Goal: Transaction & Acquisition: Purchase product/service

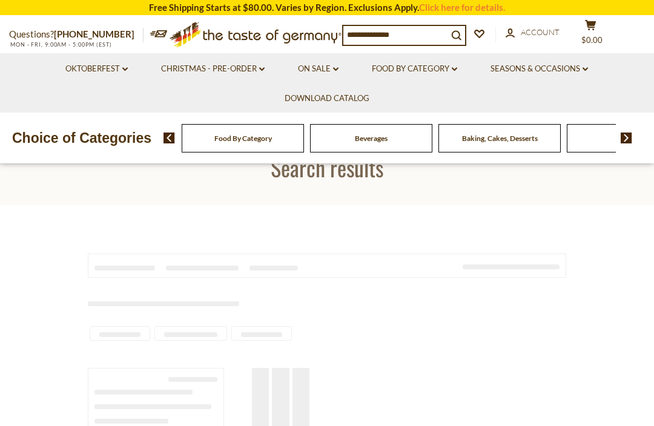
type input "**********"
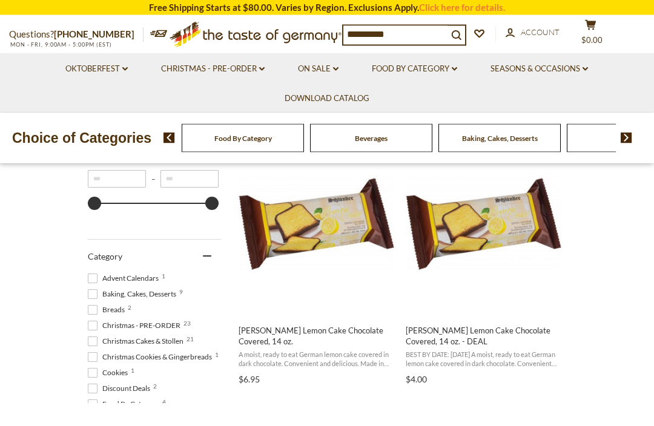
scroll to position [257, 0]
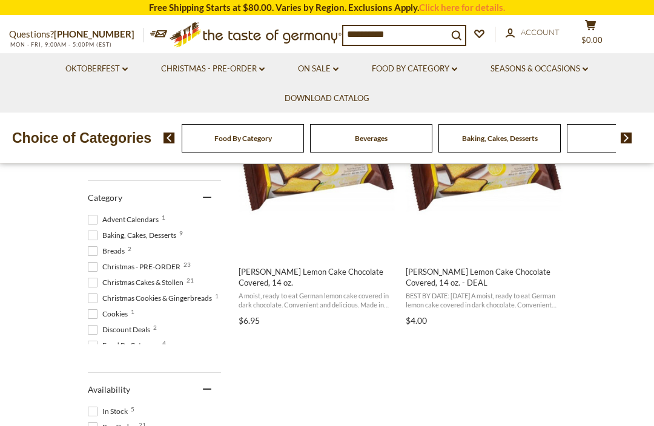
type input "*"
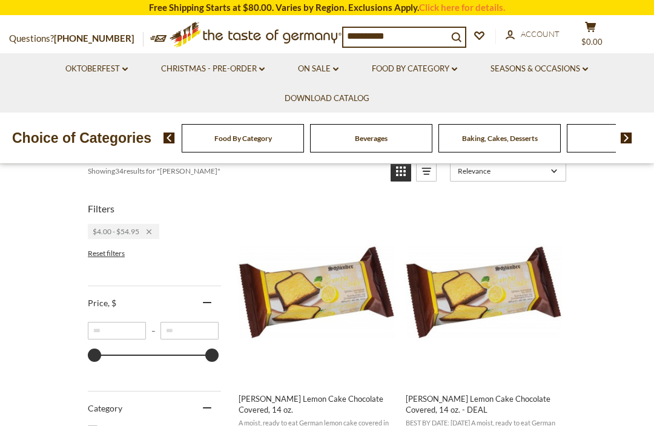
scroll to position [186, 0]
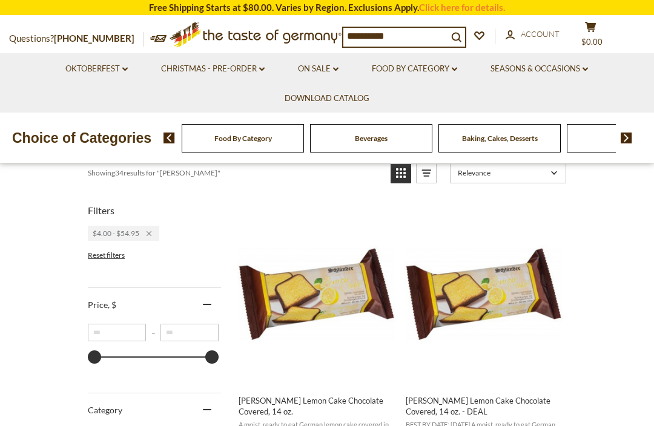
click at [465, 28] on button "search_icon" at bounding box center [456, 36] width 18 height 16
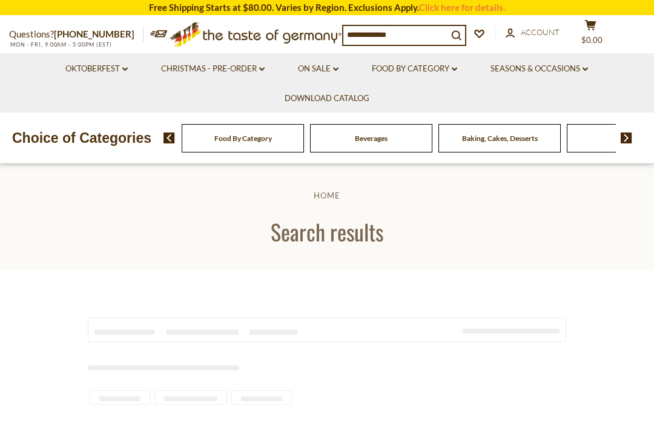
type input "**********"
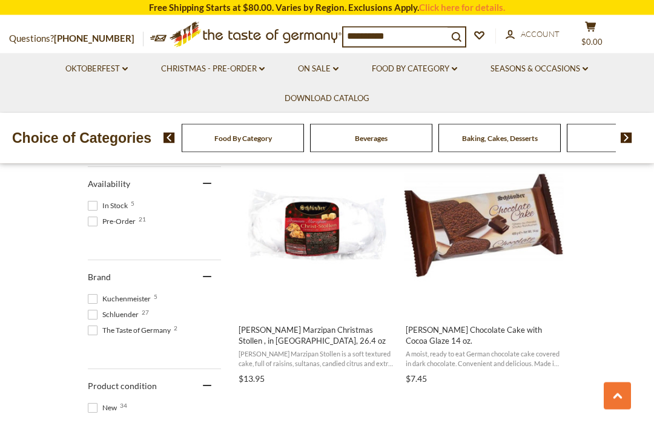
scroll to position [59, 0]
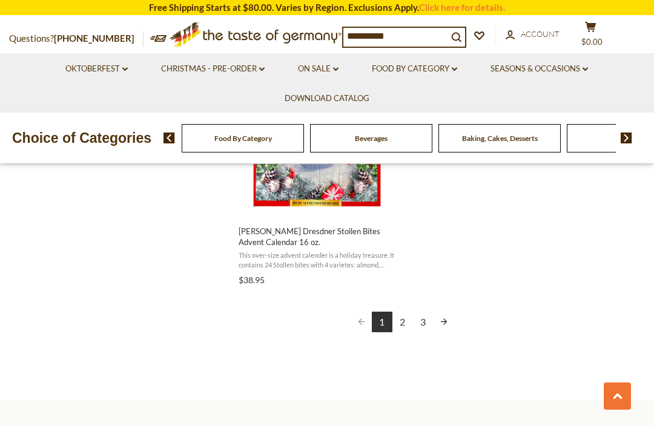
click at [398, 315] on link "2" at bounding box center [402, 322] width 21 height 21
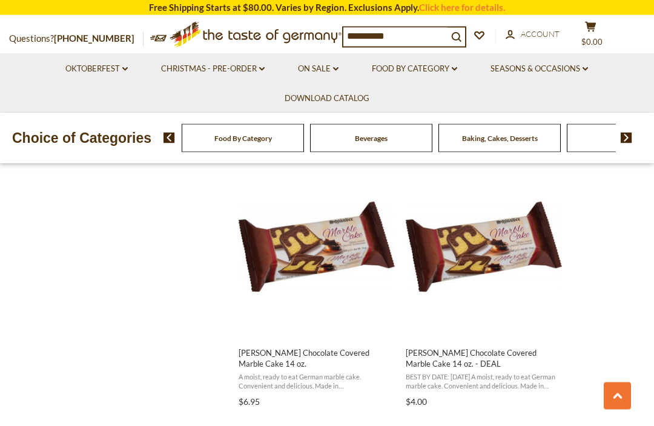
scroll to position [1819, 0]
click at [347, 239] on img "Schluender Chocolate Covered Marble Cake 14 oz." at bounding box center [317, 248] width 160 height 160
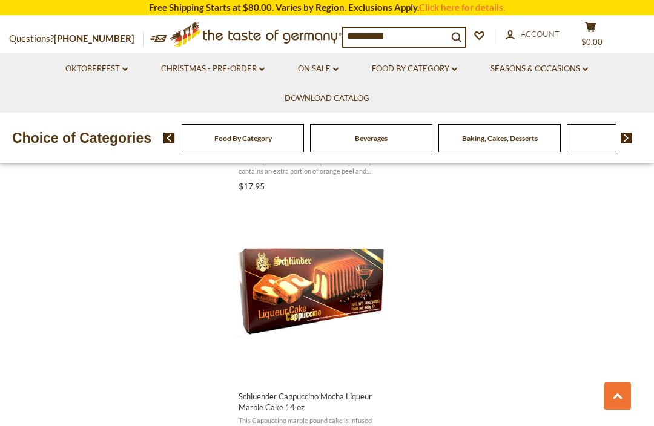
scroll to position [2358, 0]
